Goal: Consume media (video, audio): Consume media (video, audio)

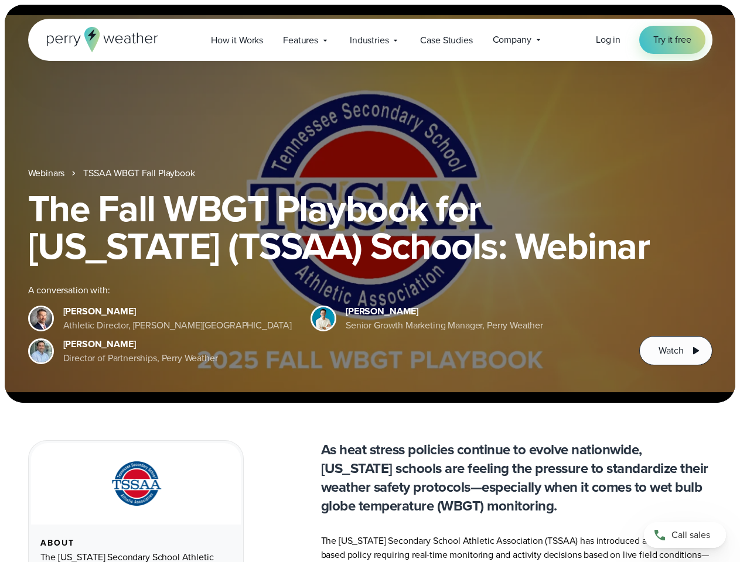
click at [370, 281] on div "The Fall WBGT Playbook for [US_STATE] (TSSAA) Schools: Webinar A conversation w…" at bounding box center [370, 278] width 684 height 176
click at [370, 40] on span "Industries" at bounding box center [369, 40] width 39 height 14
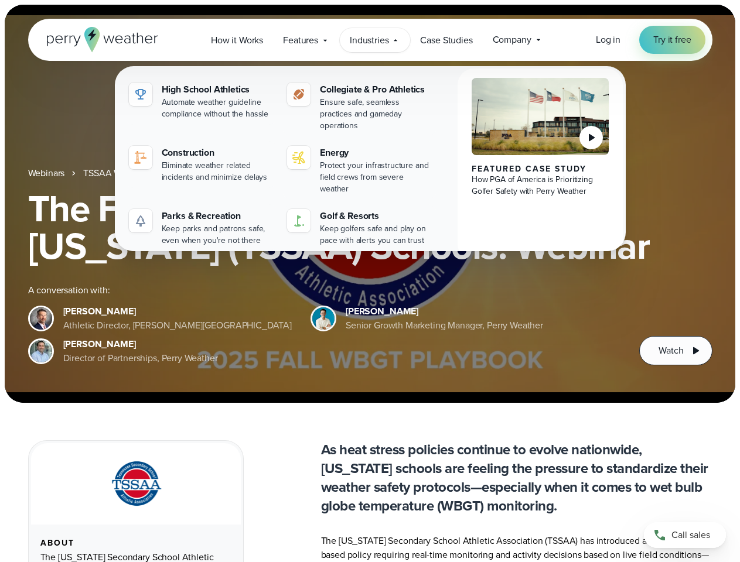
click at [370, 204] on h1 "The Fall WBGT Playbook for [US_STATE] (TSSAA) Schools: Webinar" at bounding box center [370, 227] width 684 height 75
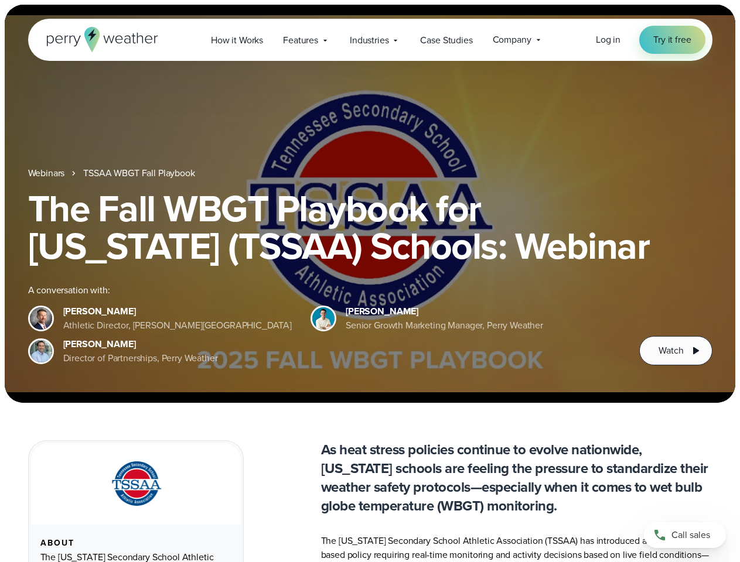
click at [140, 173] on link "TSSAA WBGT Fall Playbook" at bounding box center [138, 173] width 111 height 14
click at [675, 351] on span "Watch" at bounding box center [670, 351] width 25 height 14
